Goal: Check status: Check status

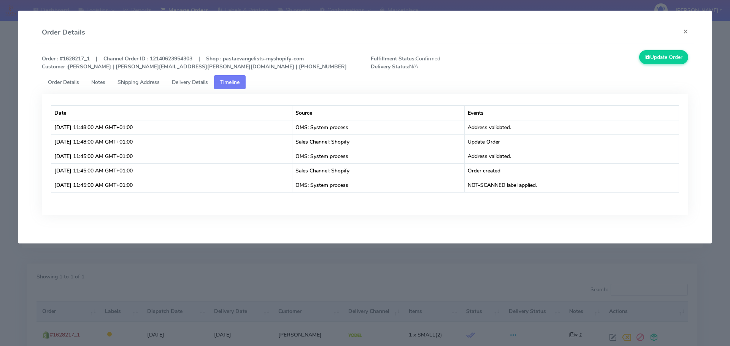
click at [151, 260] on modal-container "Order Details × Order : #1628217_1 | Channel Order ID : 12140623954303 | Shop :…" at bounding box center [365, 173] width 730 height 346
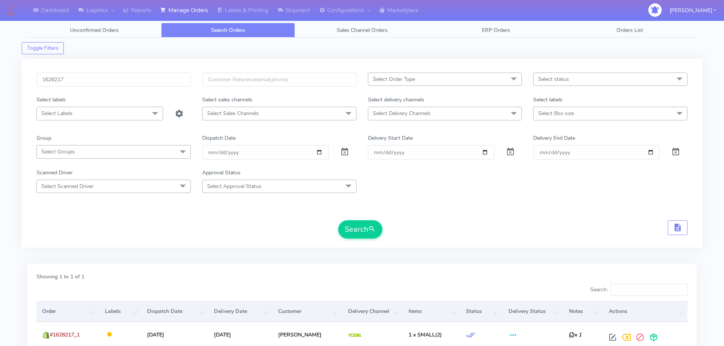
click at [149, 72] on div "1628217 Select Order Type Select All MEALS ATAVI One Off Pasta Club Gift Kit Ev…" at bounding box center [362, 153] width 681 height 189
click at [155, 82] on input "1628217" at bounding box center [113, 80] width 154 height 14
paste input "6786"
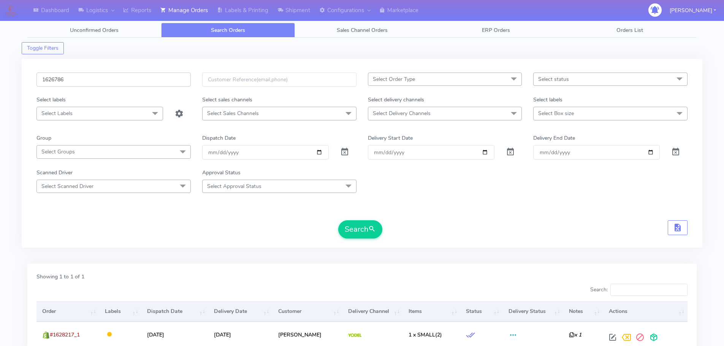
type input "1626786"
click at [338, 220] on button "Search" at bounding box center [360, 229] width 44 height 18
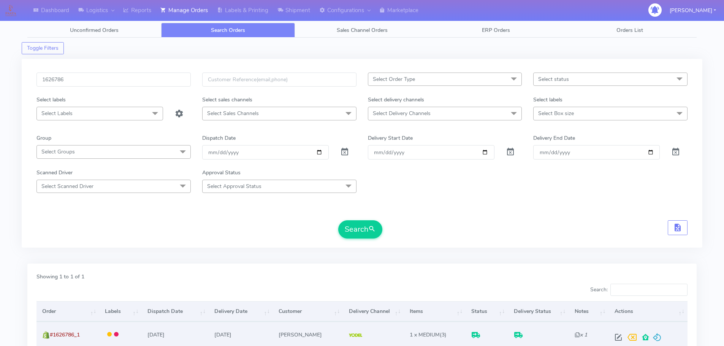
click at [617, 336] on span at bounding box center [618, 339] width 14 height 7
select select "5"
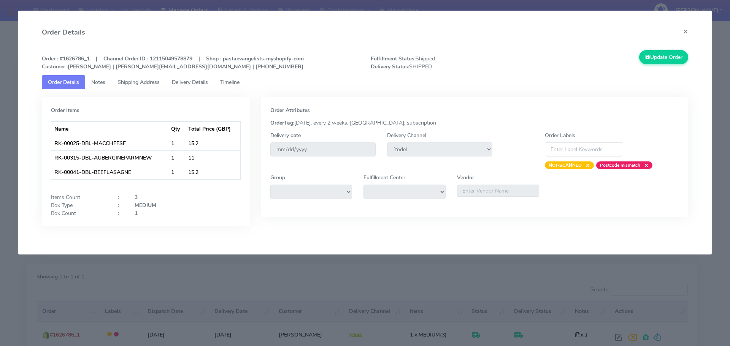
click at [200, 84] on span "Delivery Details" at bounding box center [190, 82] width 36 height 7
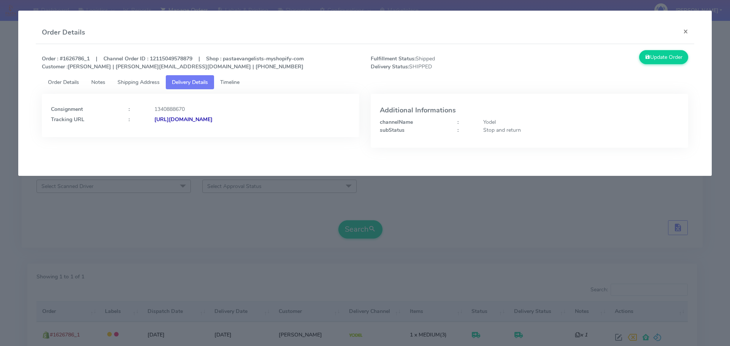
drag, startPoint x: 316, startPoint y: 137, endPoint x: 236, endPoint y: 140, distance: 80.2
click at [236, 140] on div "Consignment : 1340888670 Tracking URL : [URL][DOMAIN_NAME]" at bounding box center [200, 126] width 329 height 65
copy strong "JJD0002249960902676"
click at [146, 204] on modal-container "Order Details × Order : #1626786_1 | Channel Order ID : 12115049578879 | Shop :…" at bounding box center [365, 173] width 730 height 346
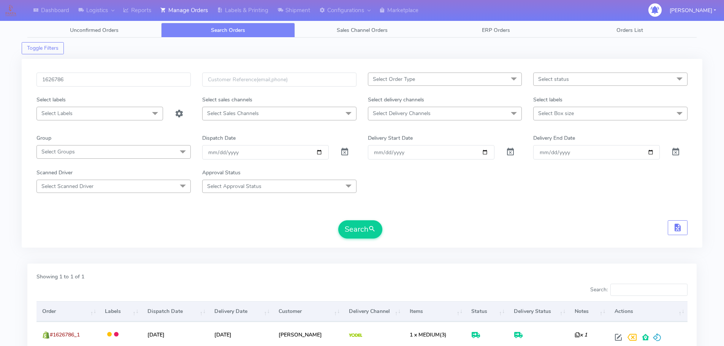
click at [144, 69] on div "1626786 Select Order Type Select All MEALS ATAVI One Off Pasta Club Gift Kit Ev…" at bounding box center [362, 153] width 681 height 189
click at [148, 76] on input "1626786" at bounding box center [113, 80] width 154 height 14
paste input "647"
type input "1626647"
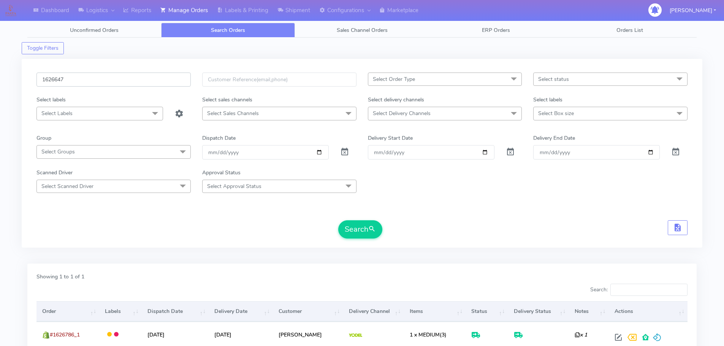
click at [338, 220] on button "Search" at bounding box center [360, 229] width 44 height 18
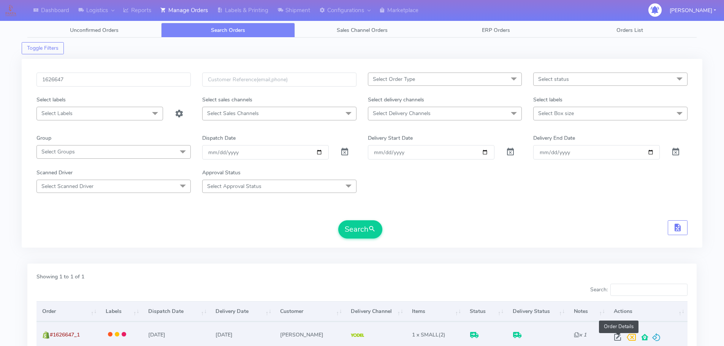
click at [617, 338] on span at bounding box center [618, 339] width 14 height 7
select select "5"
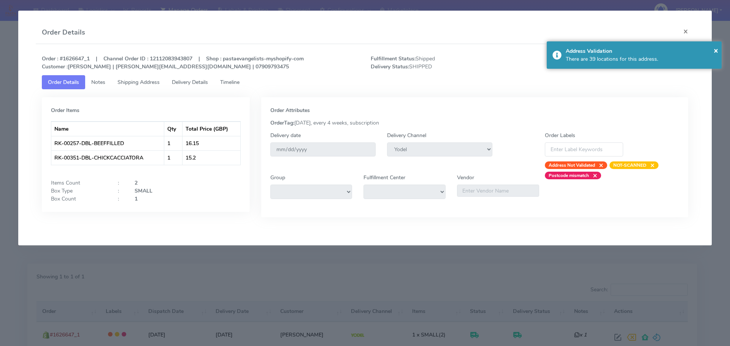
click at [201, 83] on span "Delivery Details" at bounding box center [190, 82] width 36 height 7
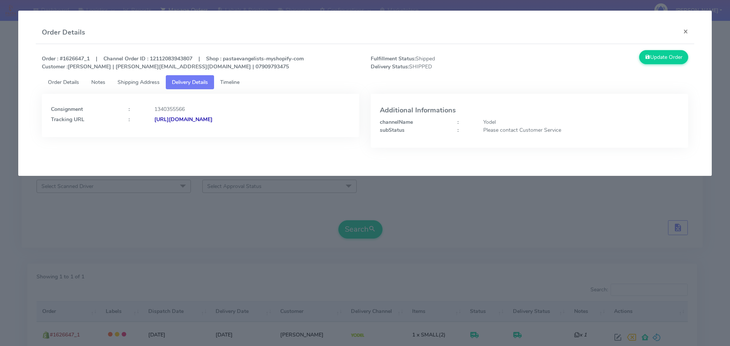
drag, startPoint x: 313, startPoint y: 129, endPoint x: 237, endPoint y: 135, distance: 76.3
click at [237, 135] on div "Consignment : 1340355566 Tracking URL : [URL][DOMAIN_NAME]" at bounding box center [200, 115] width 317 height 43
copy strong "JJD0002249960902593"
